Goal: Use online tool/utility: Utilize a website feature to perform a specific function

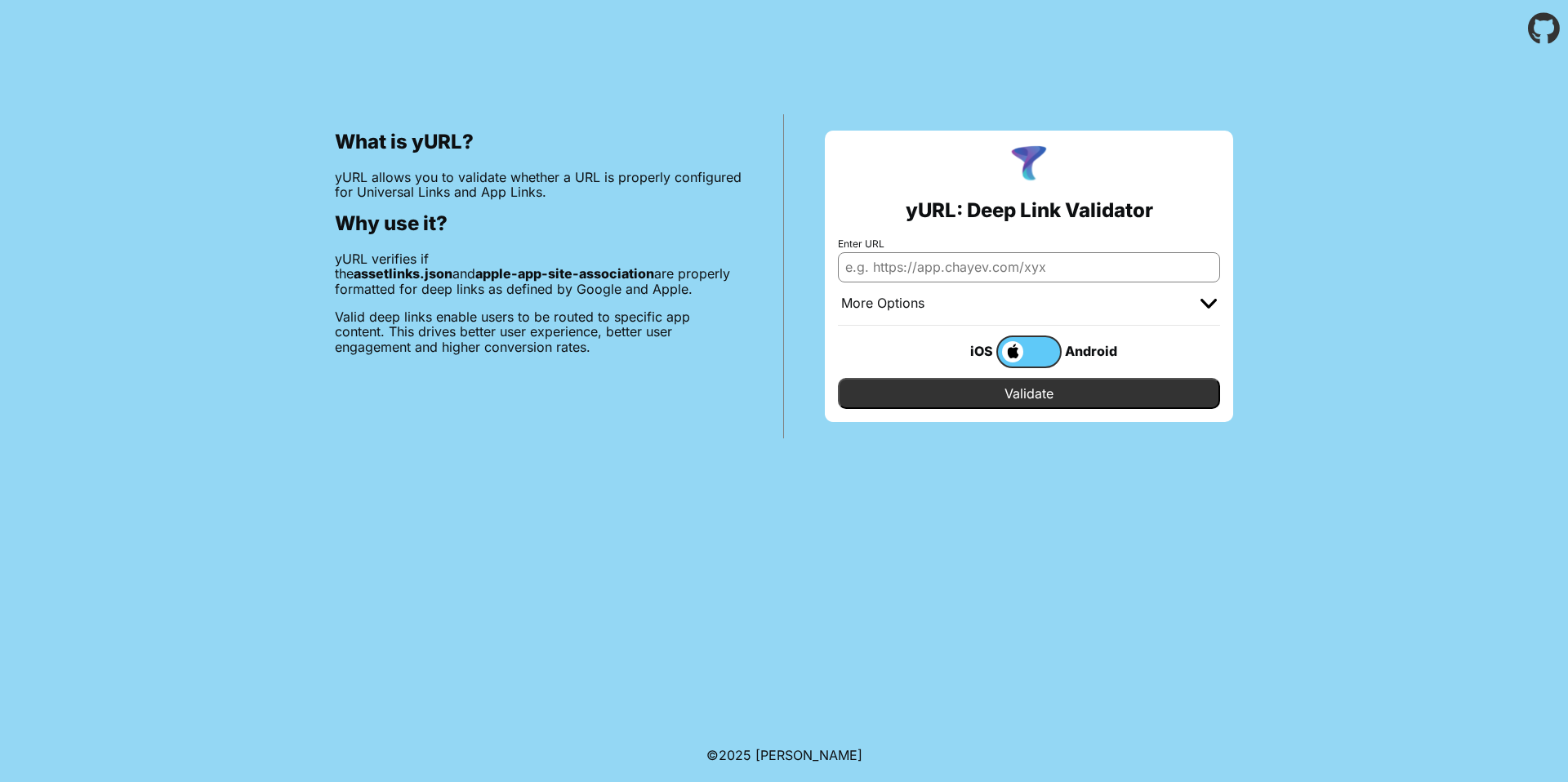
click at [967, 273] on input "Enter URL" at bounding box center [1029, 267] width 383 height 30
paste input "[DOMAIN_NAME]"
type input "[DOMAIN_NAME]"
click at [1042, 390] on input "Validate" at bounding box center [1029, 393] width 383 height 31
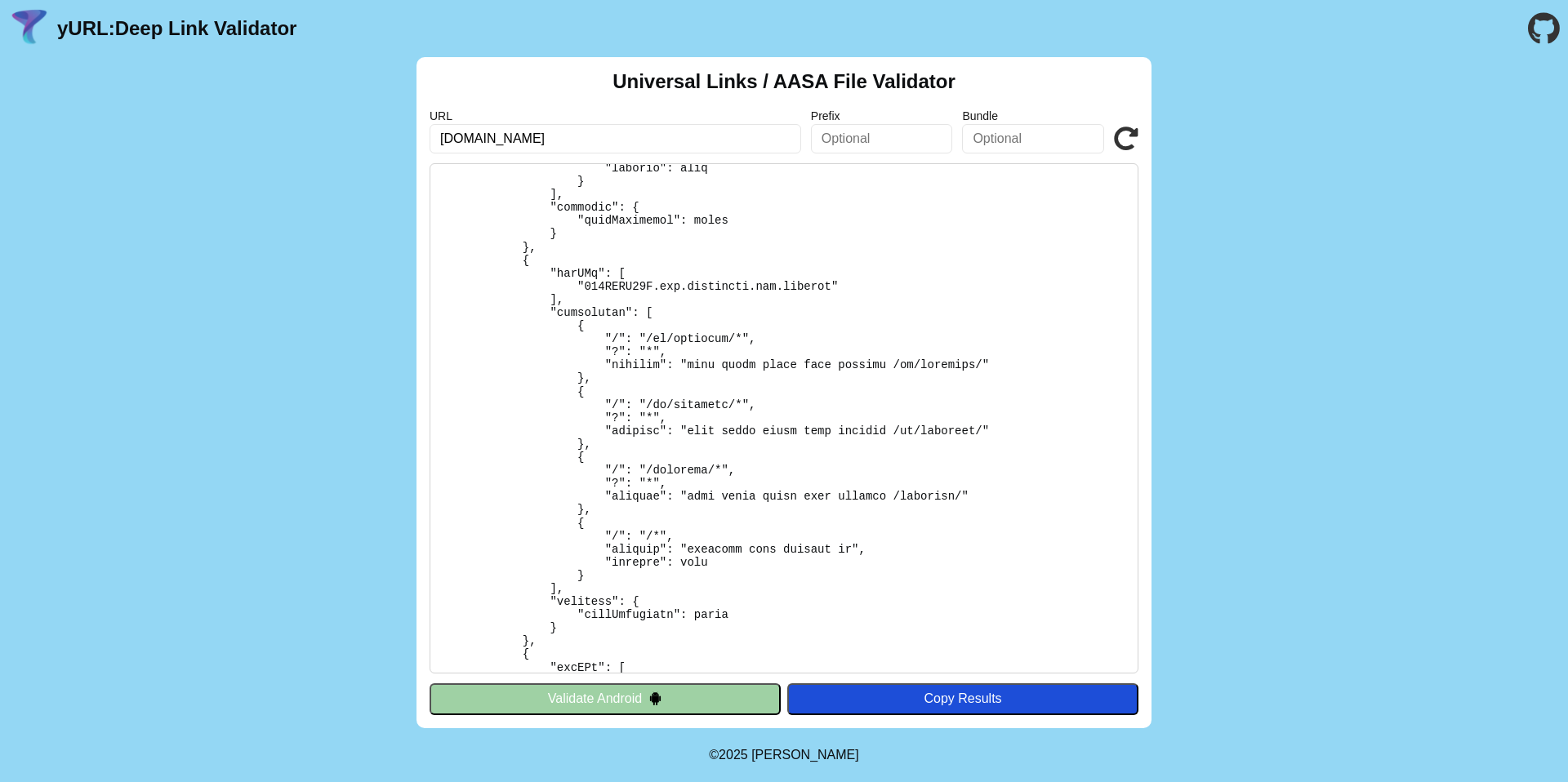
scroll to position [854, 0]
click at [1123, 138] on icon at bounding box center [1126, 138] width 24 height 24
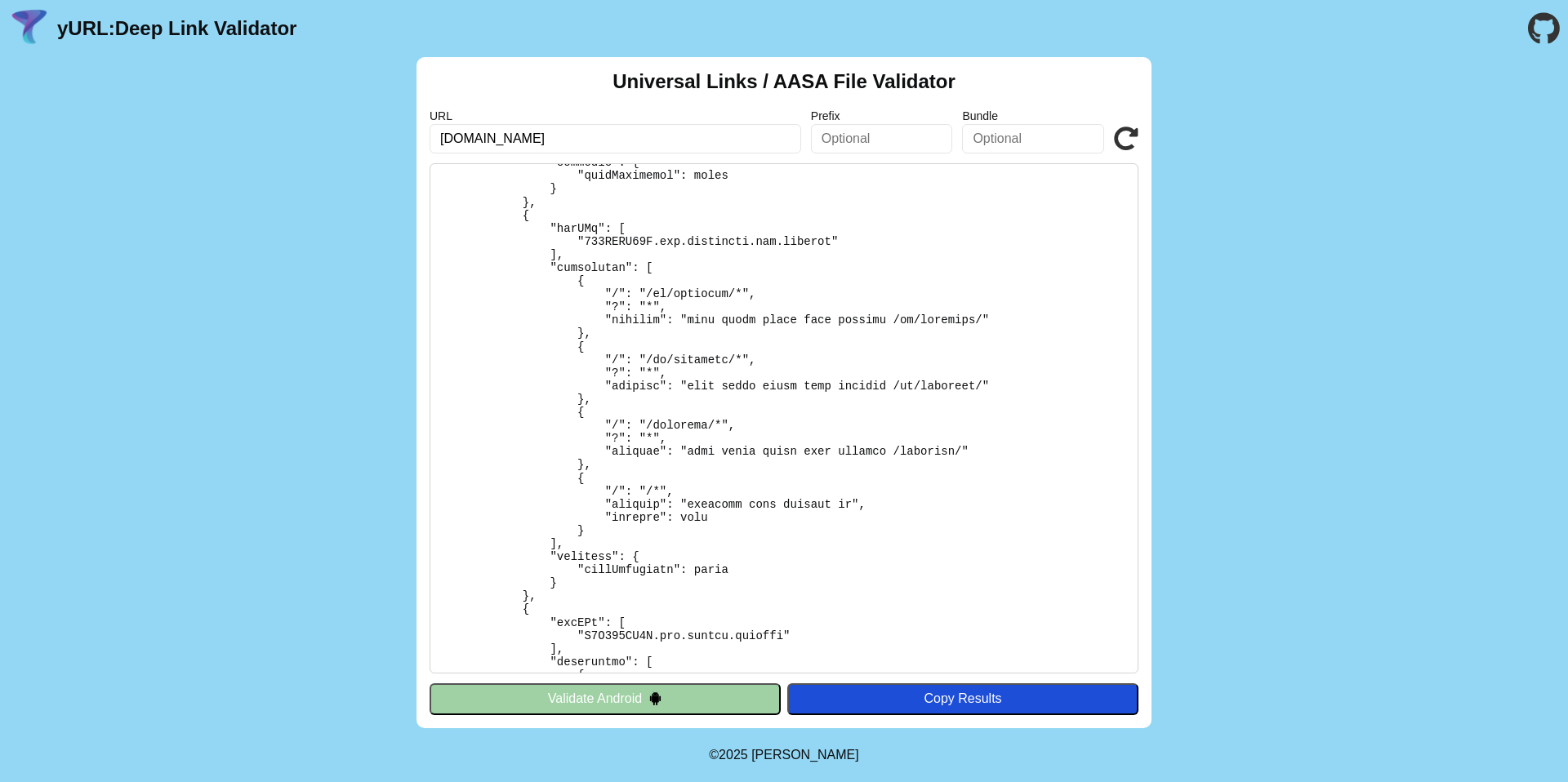
scroll to position [900, 0]
